Goal: Browse casually: Explore the website without a specific task or goal

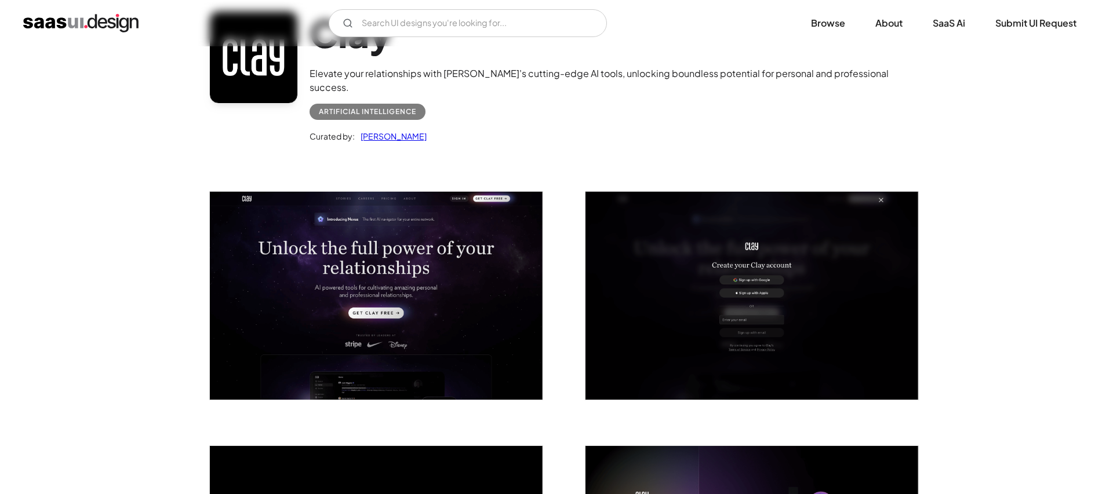
scroll to position [111, 0]
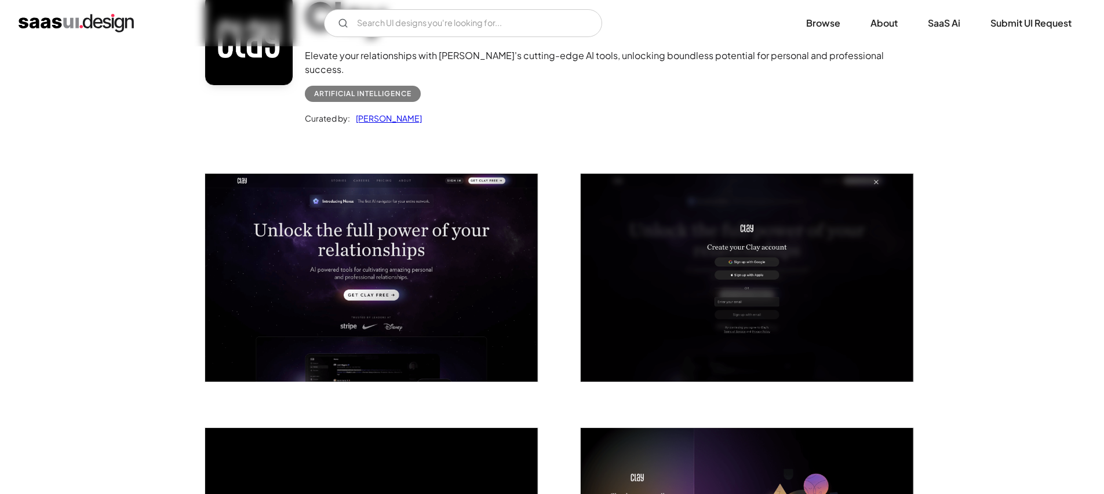
click at [462, 213] on img "open lightbox" at bounding box center [371, 278] width 333 height 208
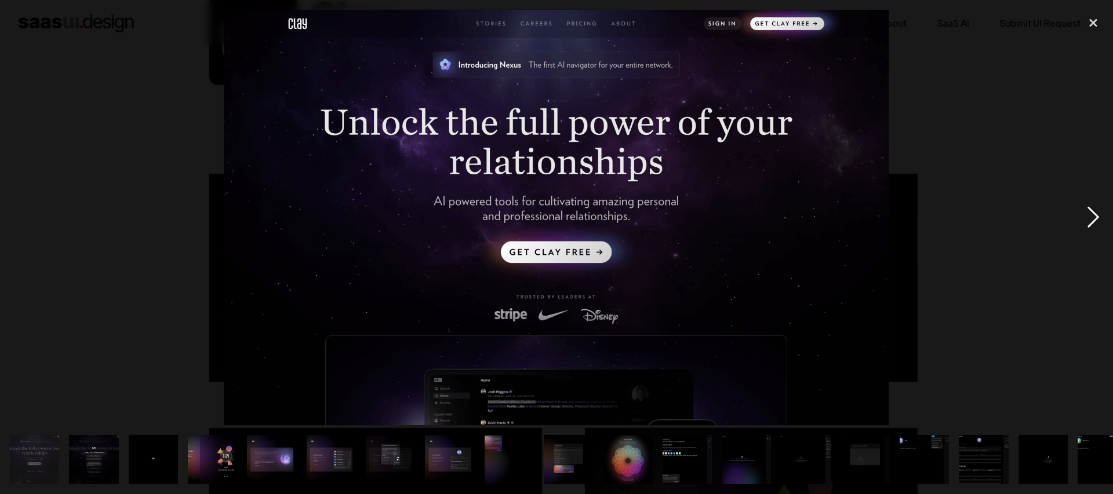
click at [1094, 220] on div "next image" at bounding box center [1092, 218] width 39 height 416
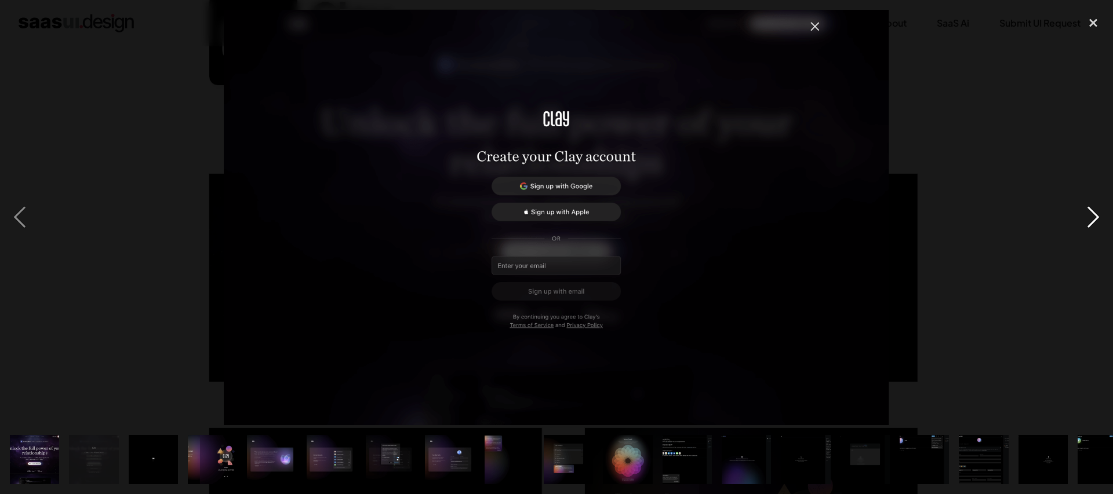
click at [1094, 220] on div "next image" at bounding box center [1092, 218] width 39 height 416
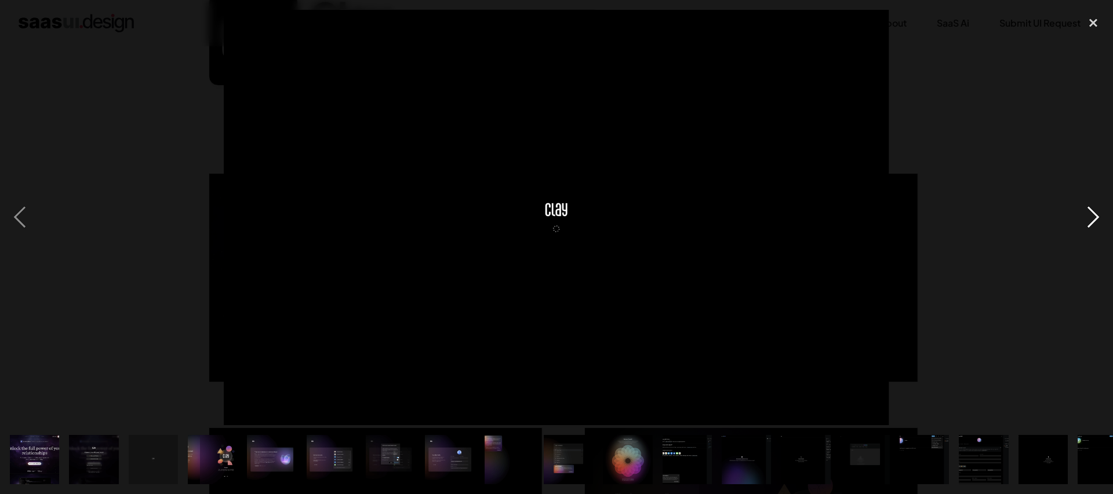
click at [1094, 220] on div "next image" at bounding box center [1092, 218] width 39 height 416
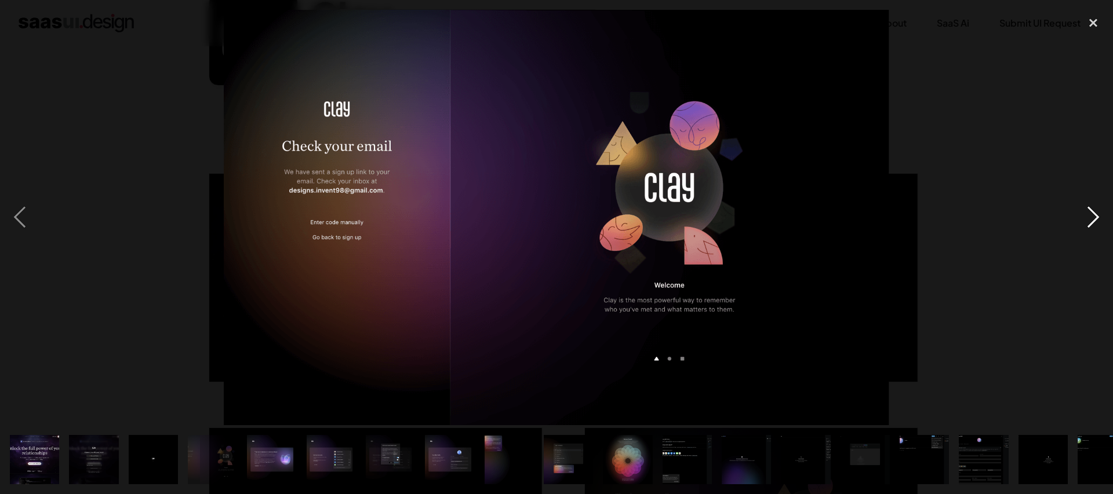
click at [1094, 220] on div "next image" at bounding box center [1092, 218] width 39 height 416
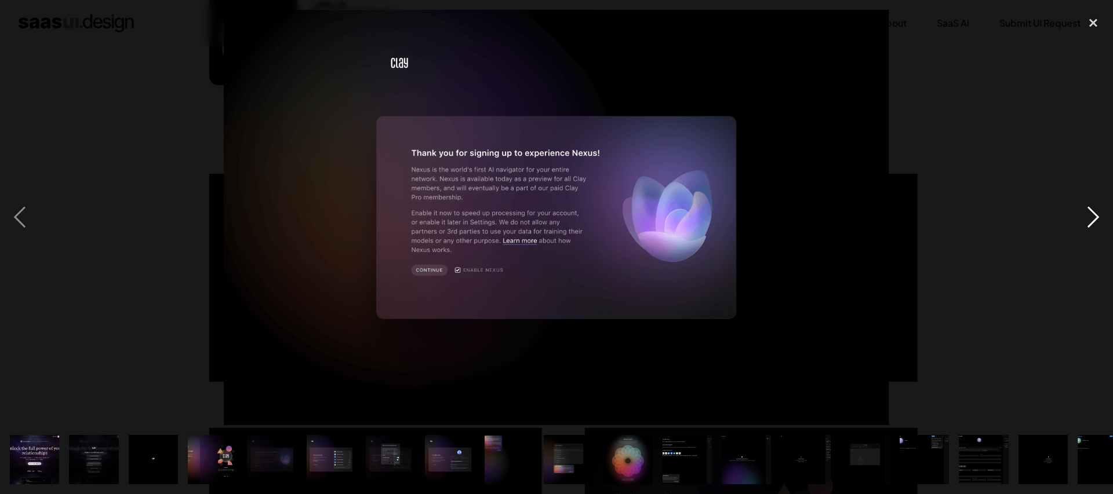
click at [1094, 220] on div "next image" at bounding box center [1092, 218] width 39 height 416
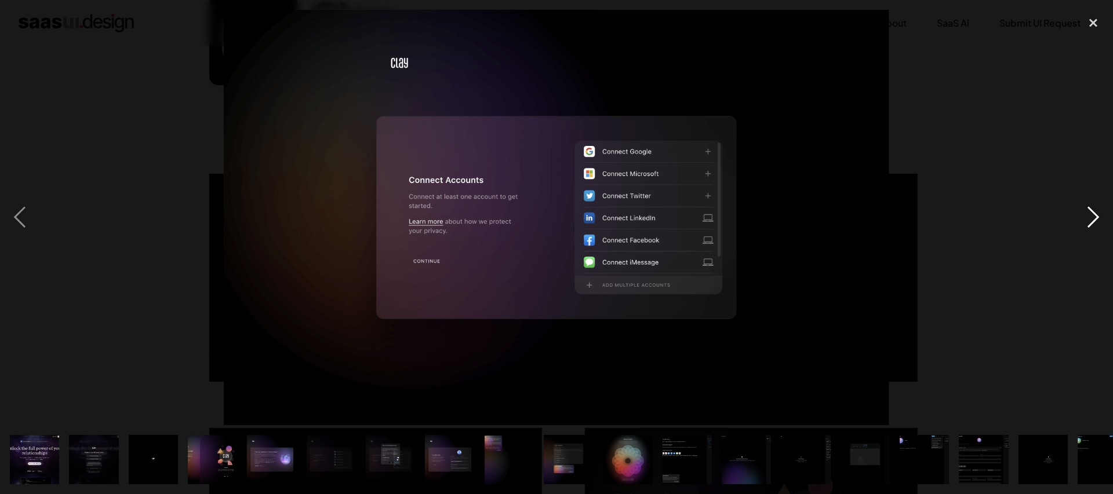
click at [1094, 220] on div "next image" at bounding box center [1092, 218] width 39 height 416
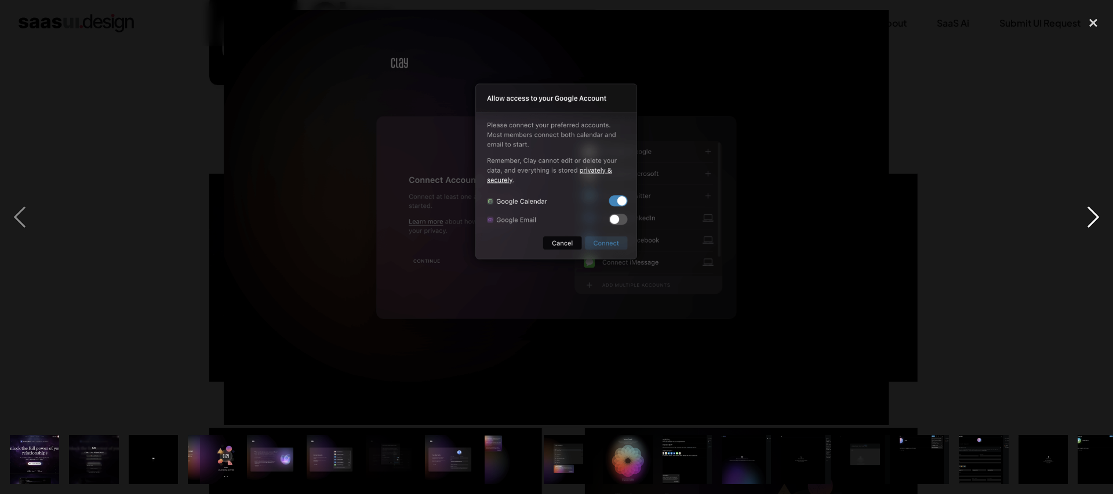
click at [1094, 220] on div "next image" at bounding box center [1092, 218] width 39 height 416
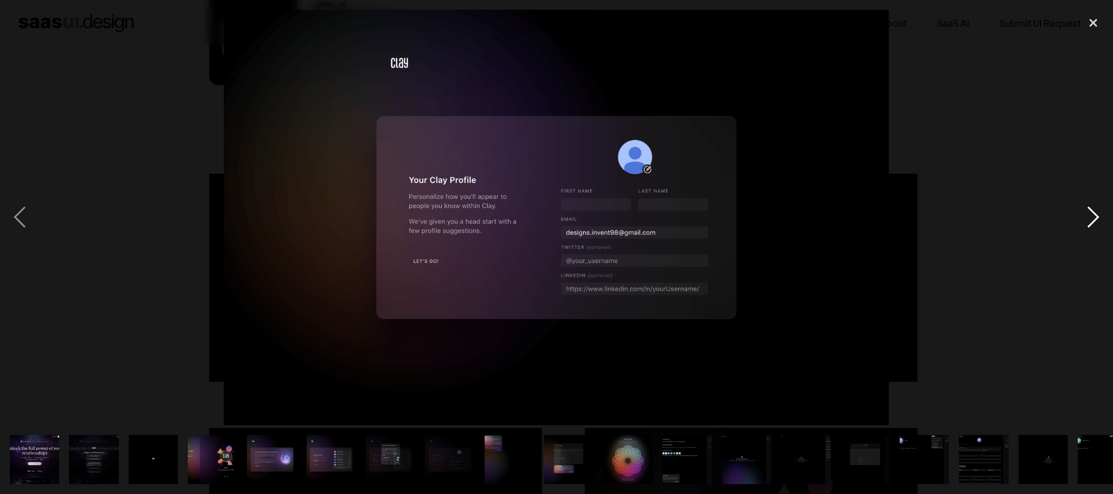
click at [1094, 220] on div "next image" at bounding box center [1092, 218] width 39 height 416
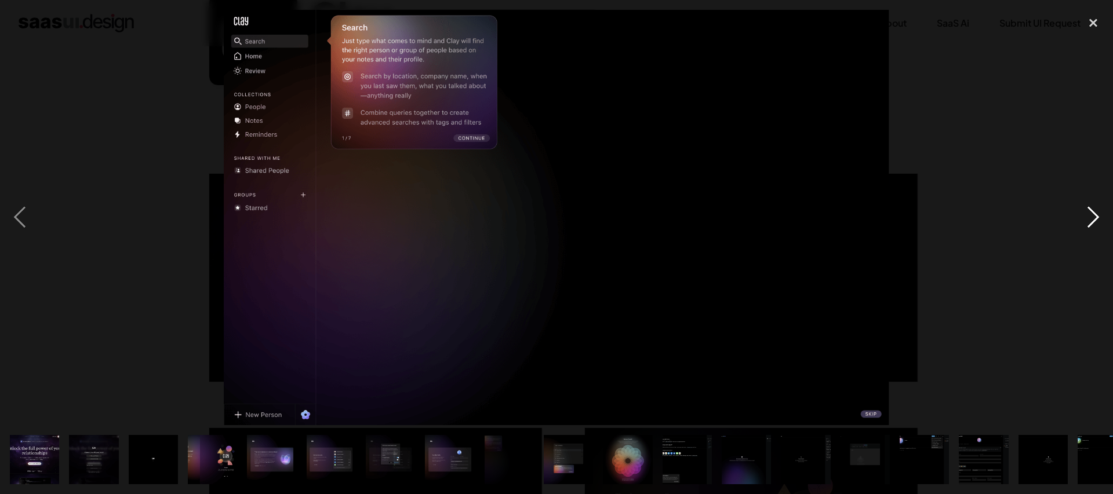
click at [1094, 220] on div "next image" at bounding box center [1092, 218] width 39 height 416
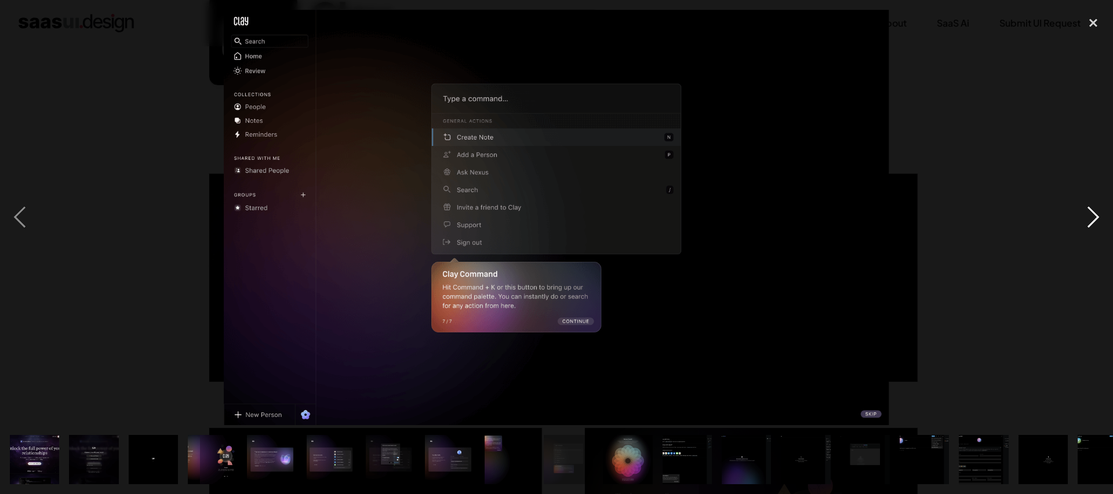
click at [1094, 220] on div "next image" at bounding box center [1092, 218] width 39 height 416
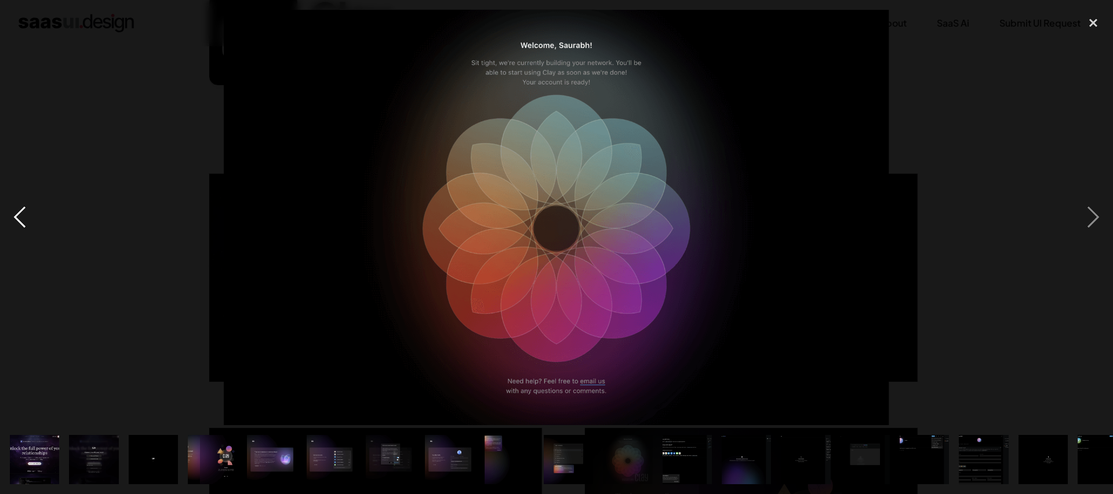
click at [31, 210] on div "previous image" at bounding box center [19, 218] width 39 height 416
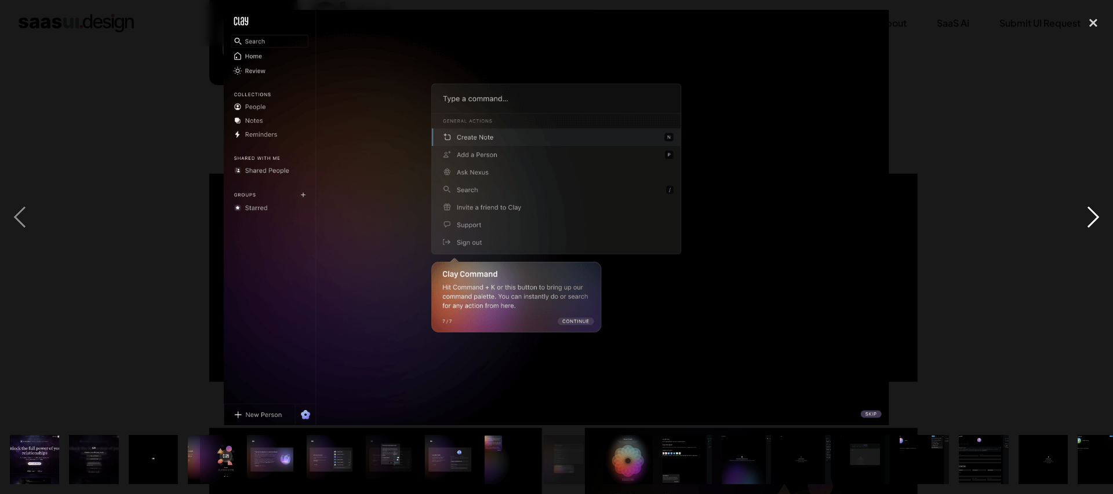
click at [1090, 216] on div "next image" at bounding box center [1092, 218] width 39 height 416
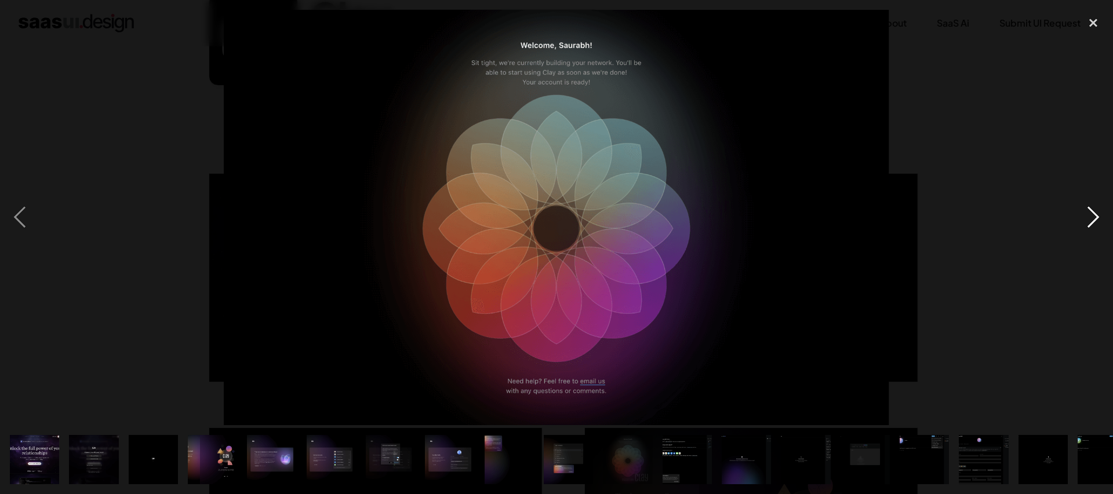
click at [1090, 216] on div "next image" at bounding box center [1092, 218] width 39 height 416
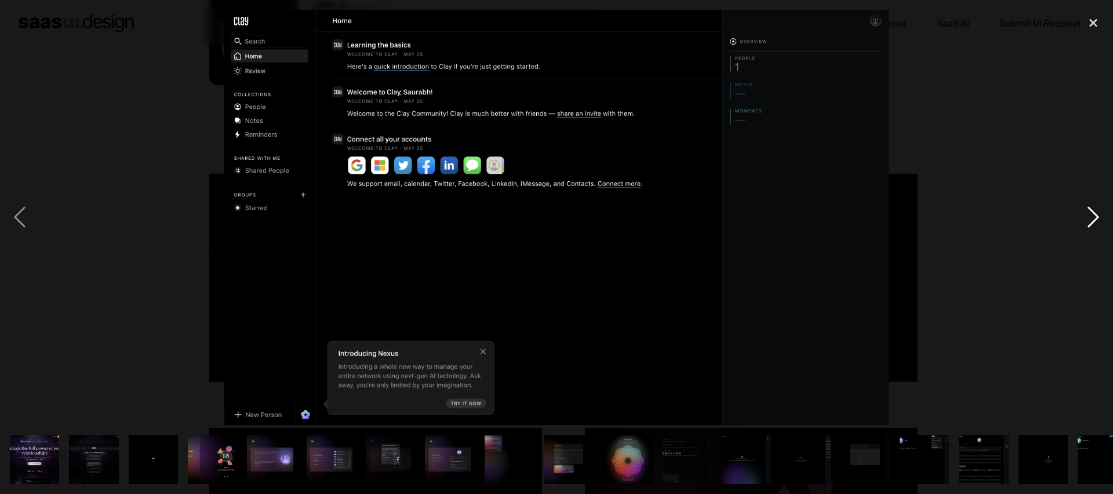
click at [1090, 216] on div "next image" at bounding box center [1092, 218] width 39 height 416
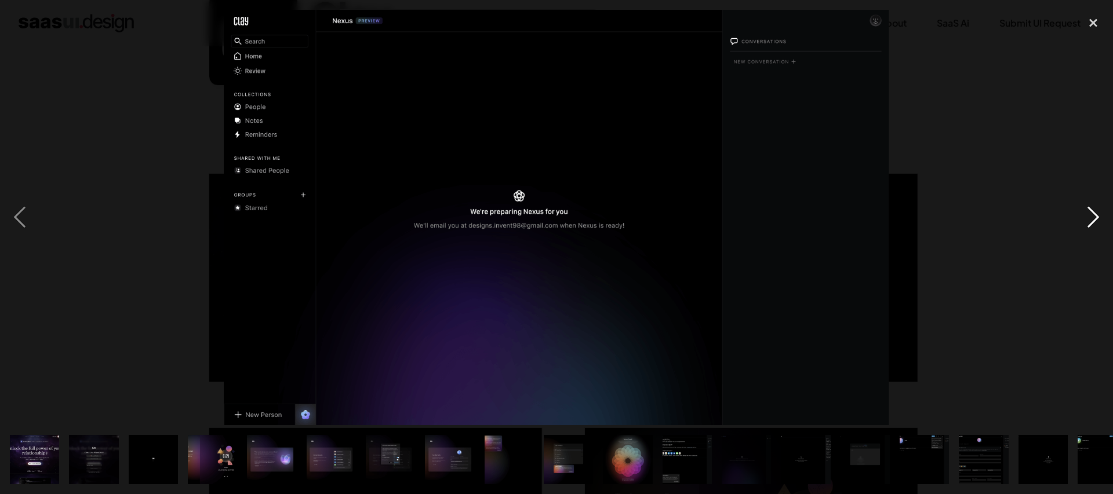
click at [1090, 216] on div "next image" at bounding box center [1092, 218] width 39 height 416
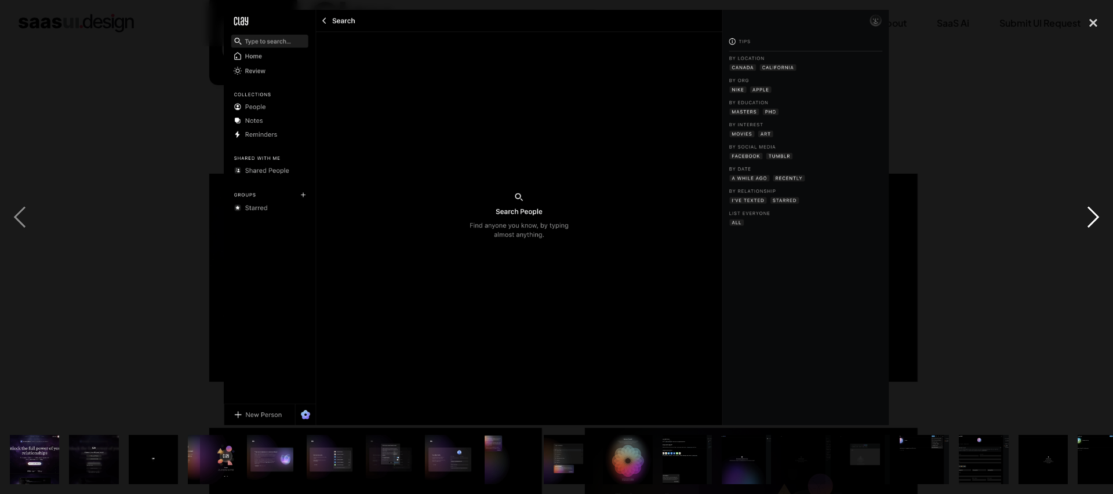
click at [1090, 216] on div "next image" at bounding box center [1092, 218] width 39 height 416
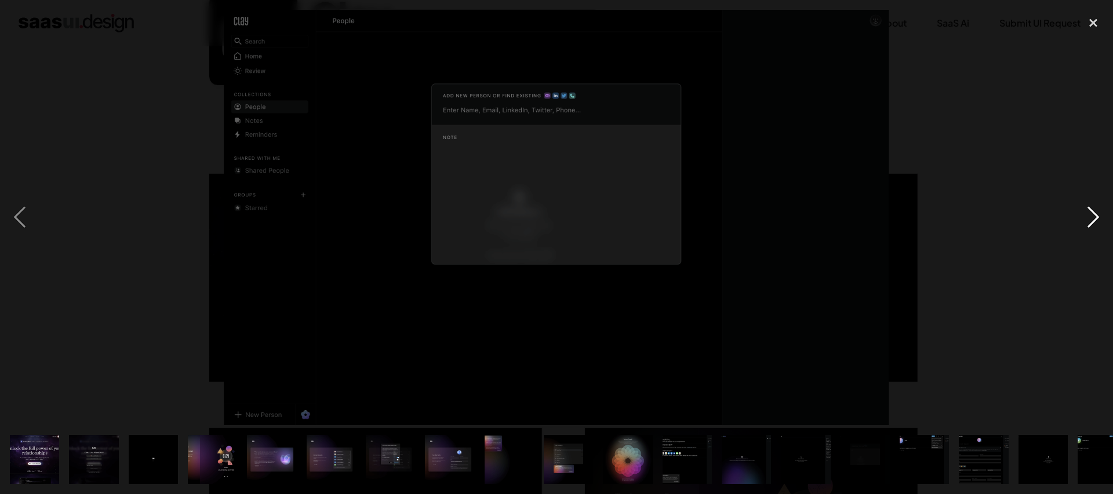
click at [1090, 216] on div "next image" at bounding box center [1092, 218] width 39 height 416
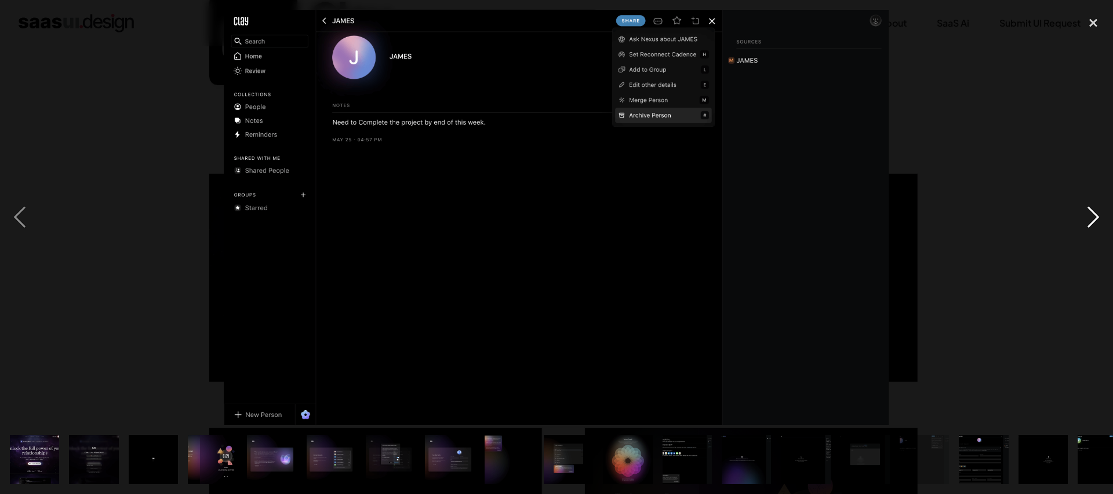
click at [1090, 216] on div "next image" at bounding box center [1092, 218] width 39 height 416
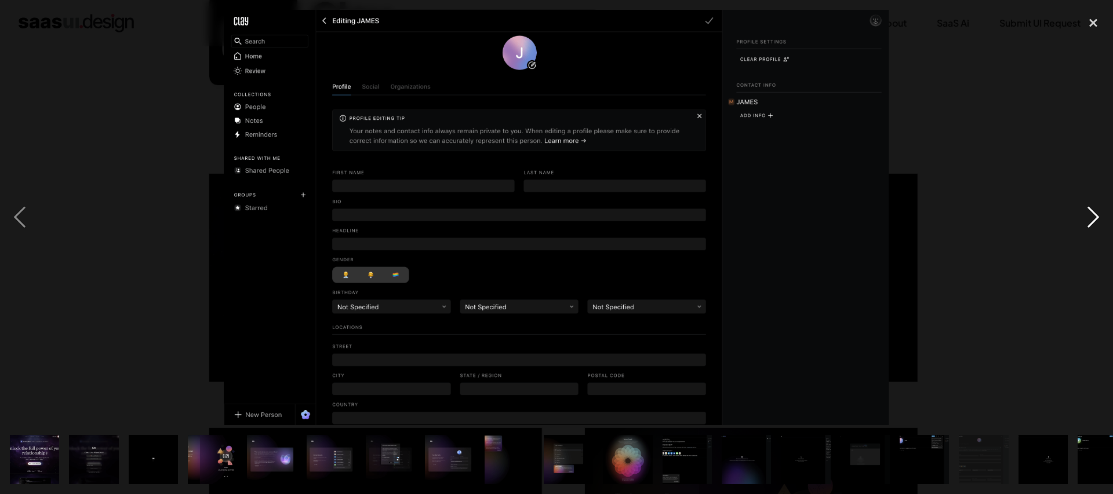
click at [1090, 216] on div "next image" at bounding box center [1092, 218] width 39 height 416
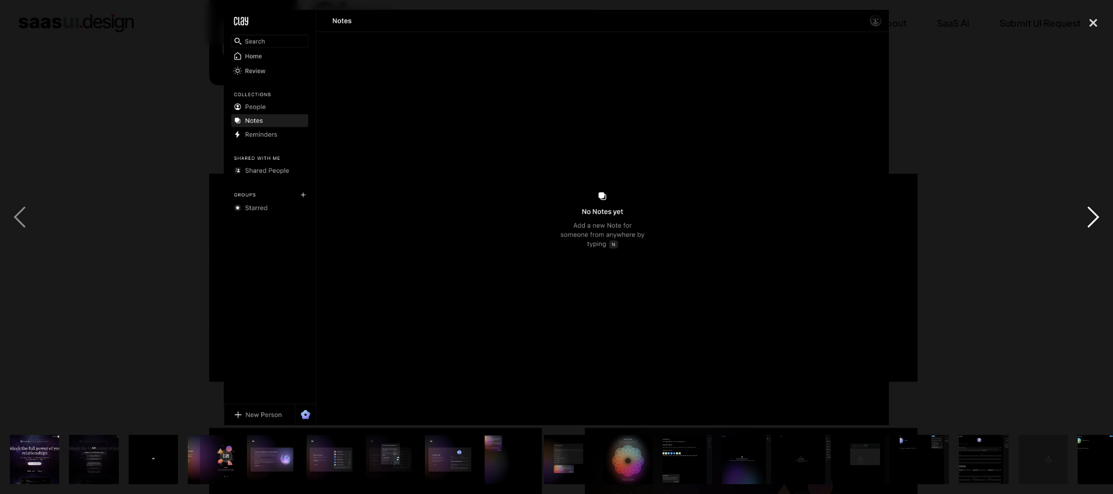
click at [1090, 216] on div "next image" at bounding box center [1092, 218] width 39 height 416
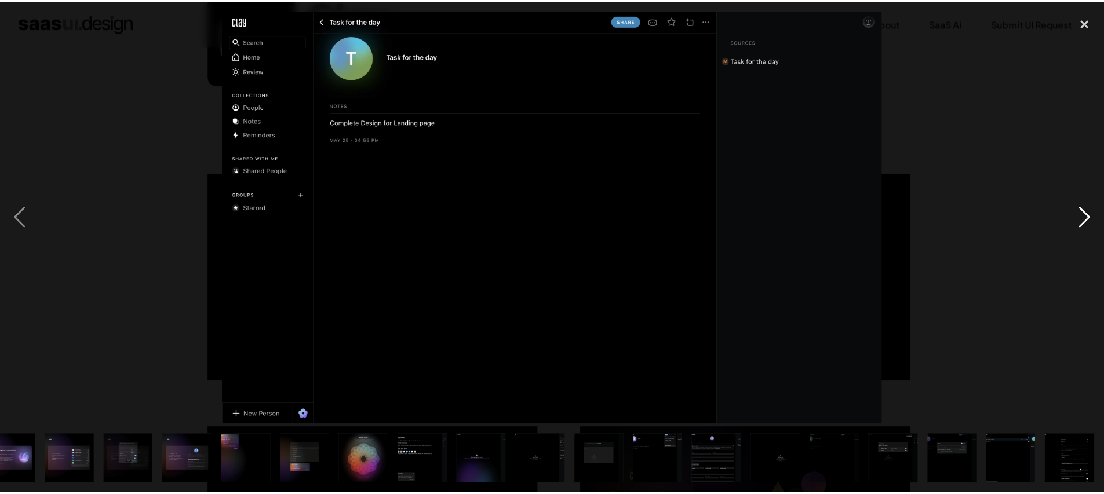
scroll to position [0, 261]
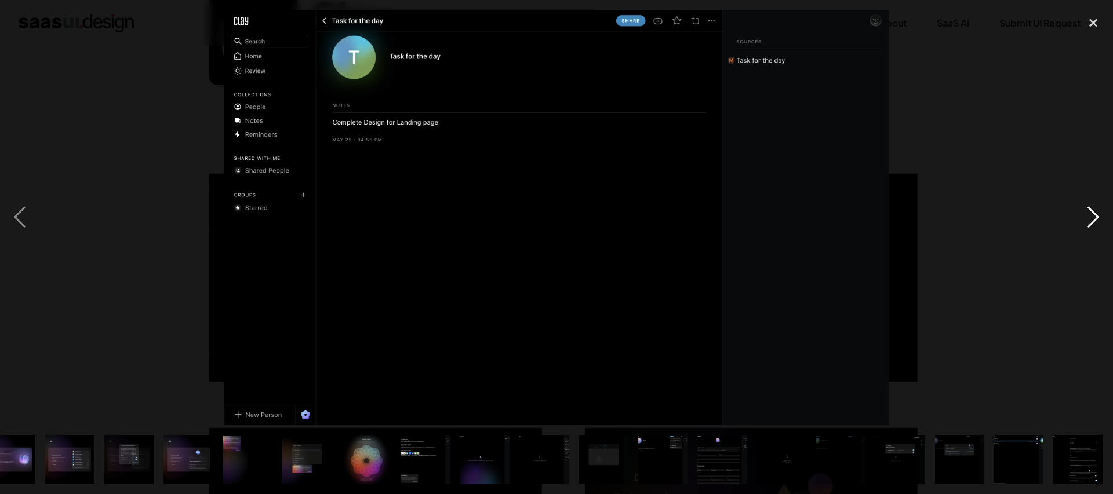
click at [1090, 216] on div "next image" at bounding box center [1092, 218] width 39 height 416
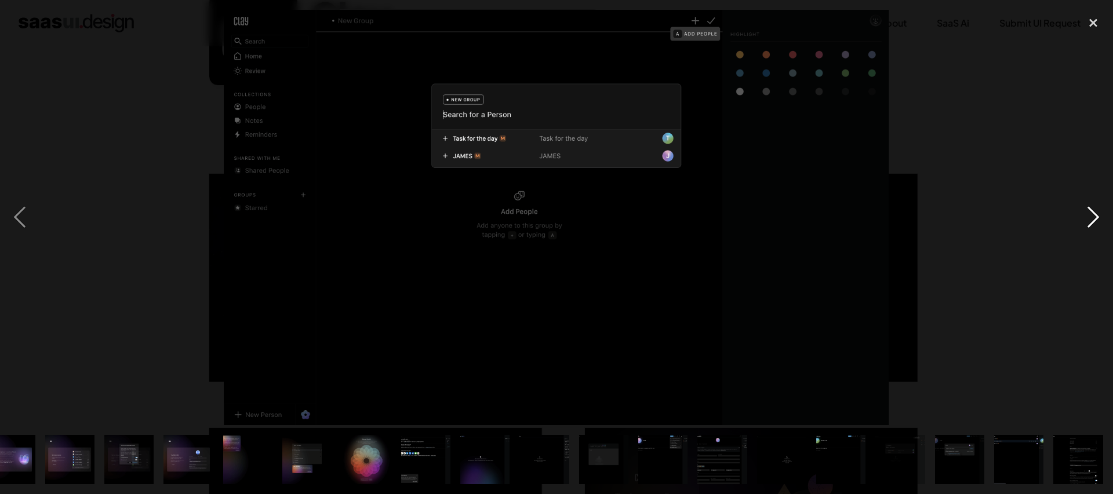
click at [1090, 216] on div "next image" at bounding box center [1092, 218] width 39 height 416
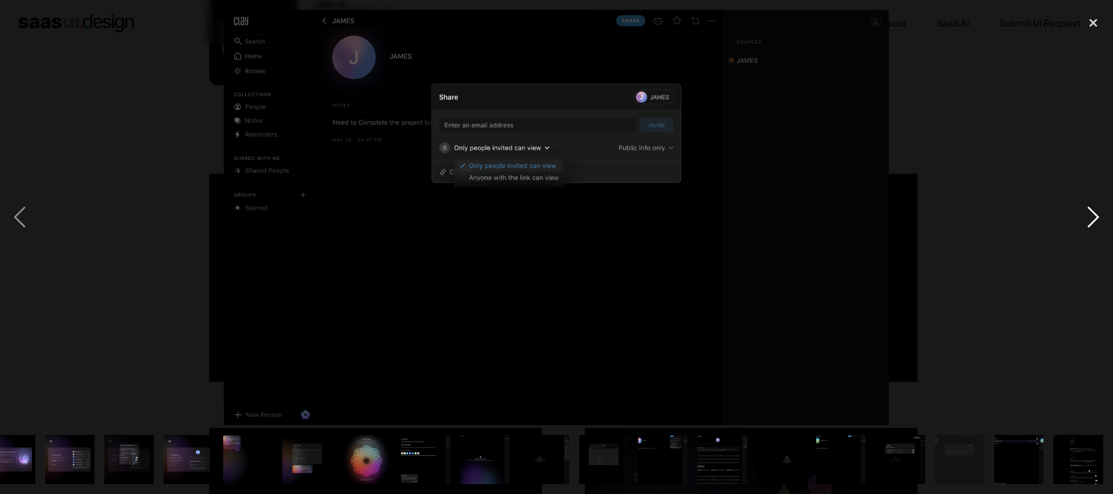
click at [1090, 216] on div "next image" at bounding box center [1092, 218] width 39 height 416
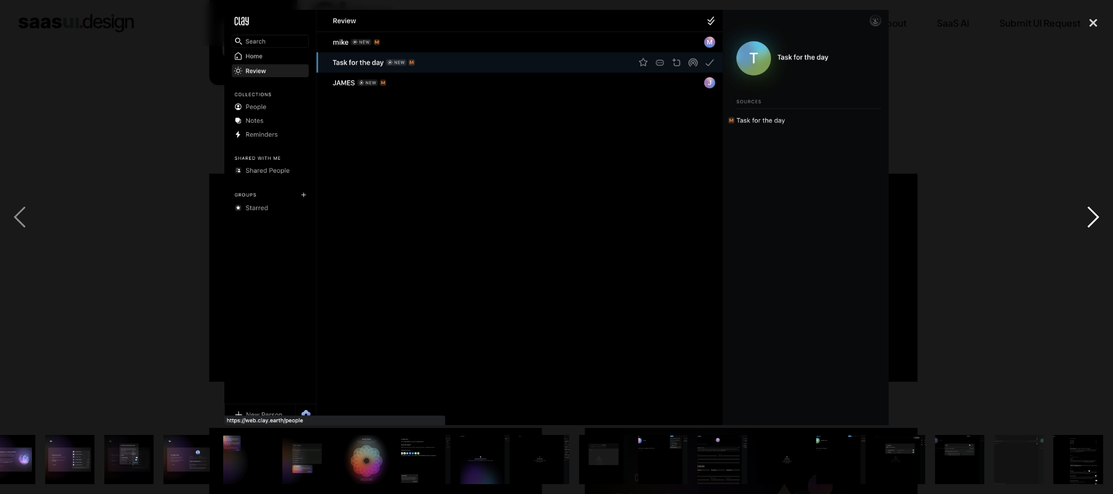
click at [1090, 216] on div "next image" at bounding box center [1092, 218] width 39 height 416
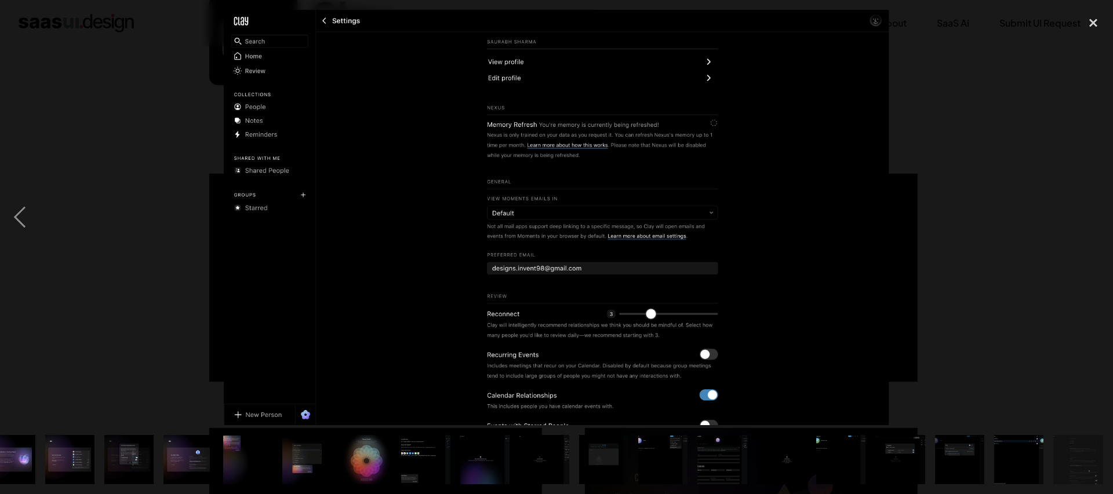
click at [1090, 216] on div "next image" at bounding box center [1092, 218] width 39 height 416
click at [1101, 23] on div "close lightbox" at bounding box center [1092, 22] width 39 height 25
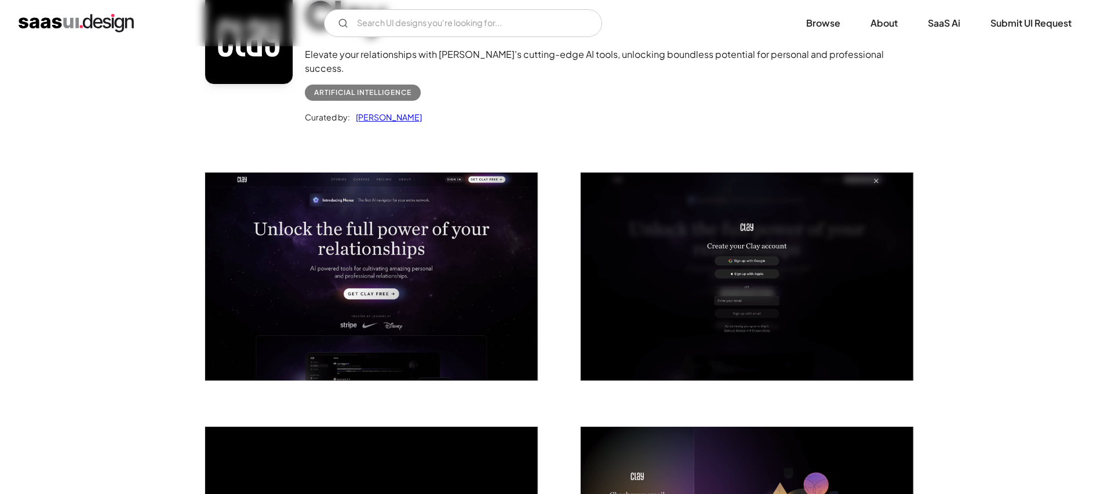
scroll to position [352, 0]
